Goal: Task Accomplishment & Management: Manage account settings

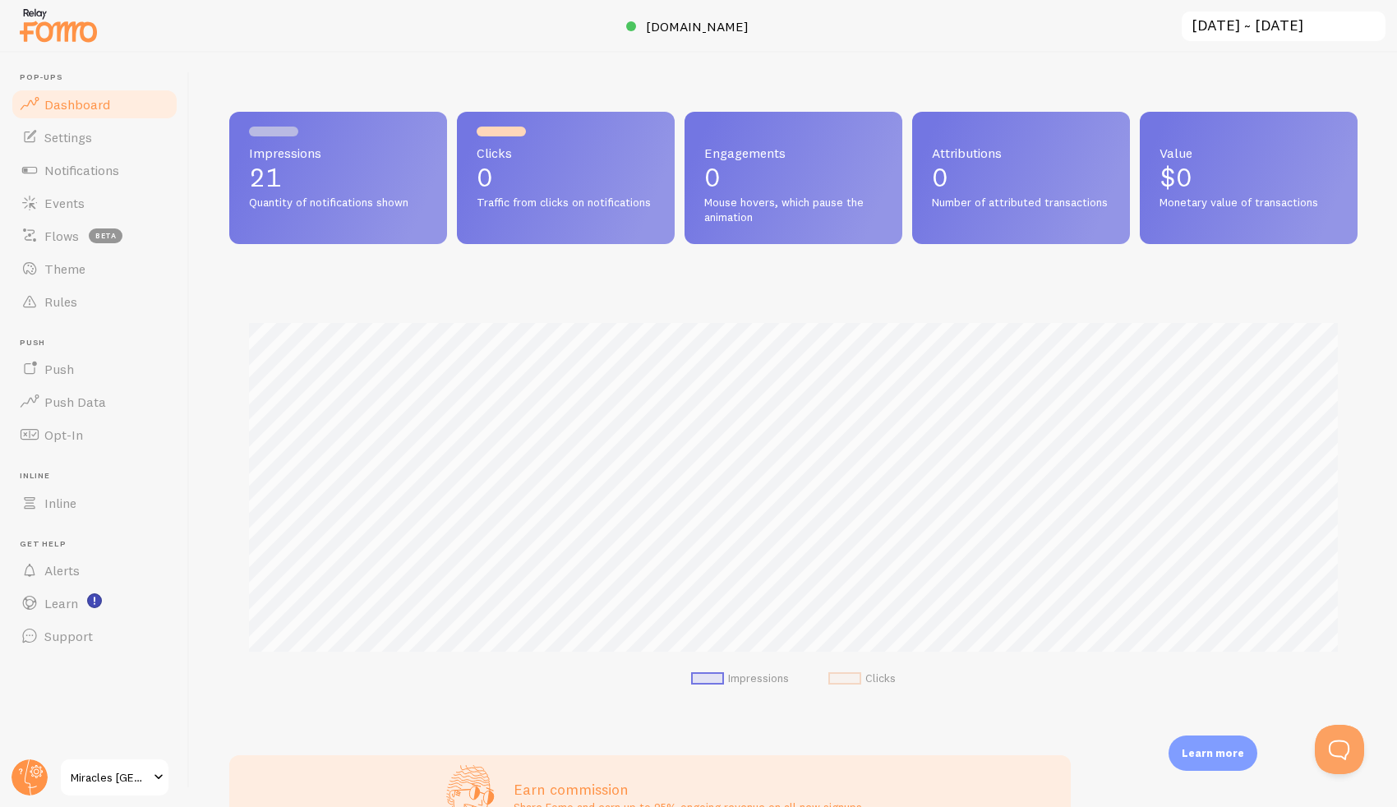
scroll to position [431, 1128]
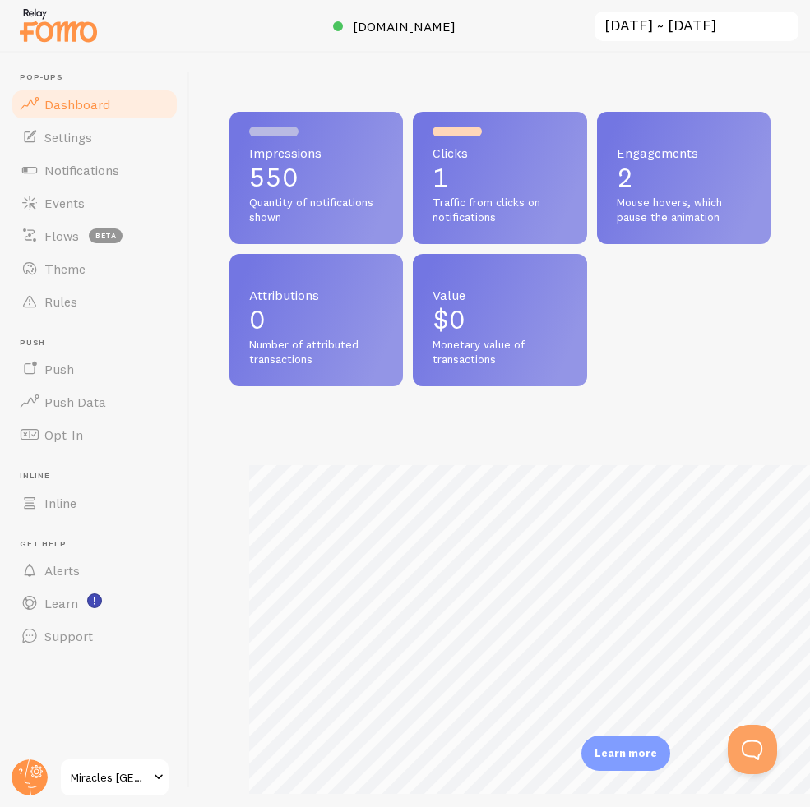
scroll to position [821450, 821341]
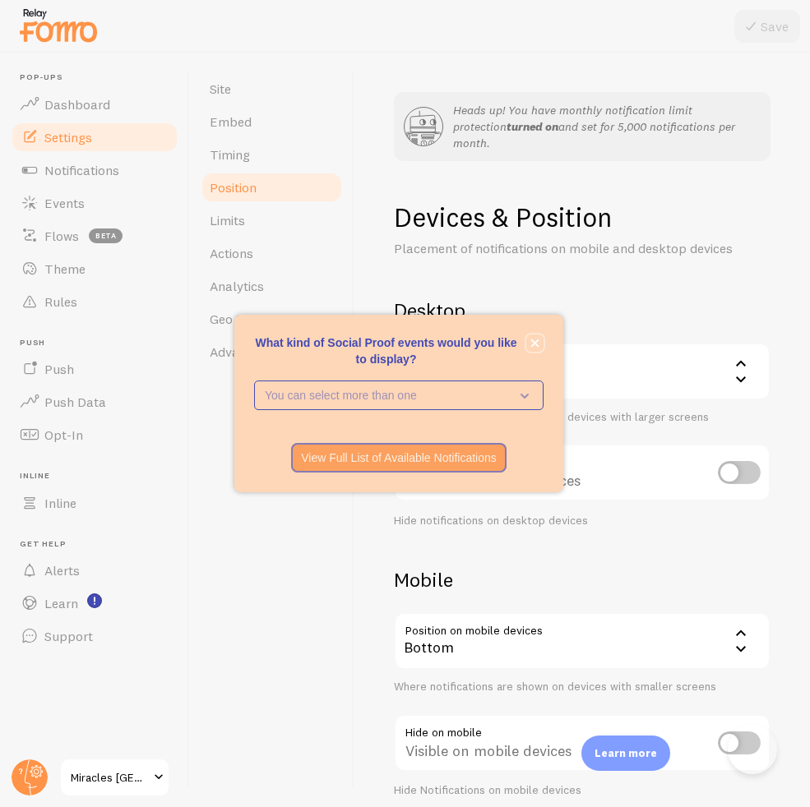
click at [538, 338] on button "close," at bounding box center [534, 343] width 17 height 17
